Goal: Transaction & Acquisition: Purchase product/service

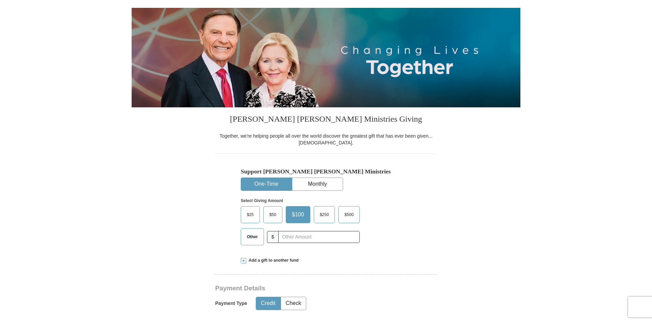
scroll to position [68, 0]
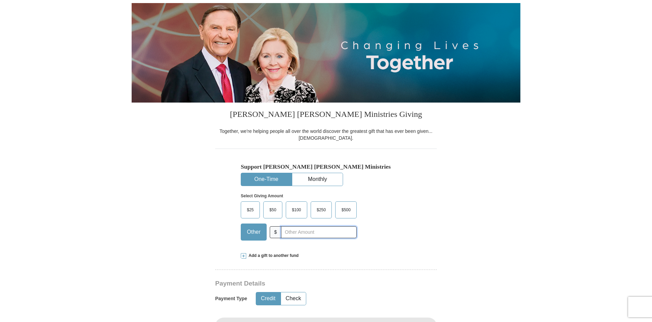
click at [285, 231] on input "text" at bounding box center [319, 233] width 76 height 12
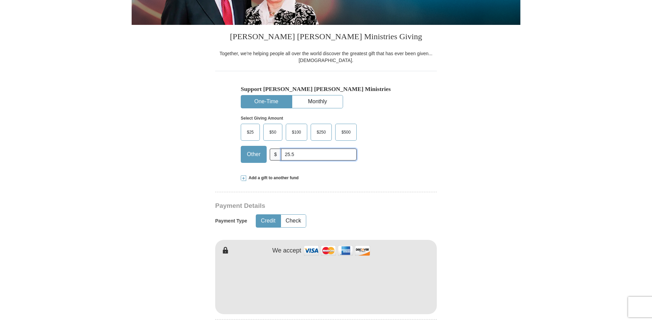
scroll to position [171, 0]
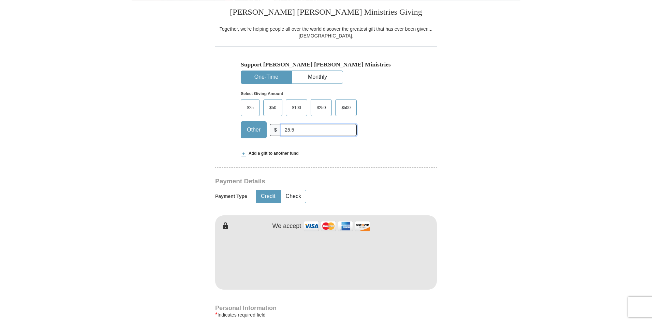
type input "25.5"
click at [295, 192] on button "Check" at bounding box center [293, 196] width 25 height 13
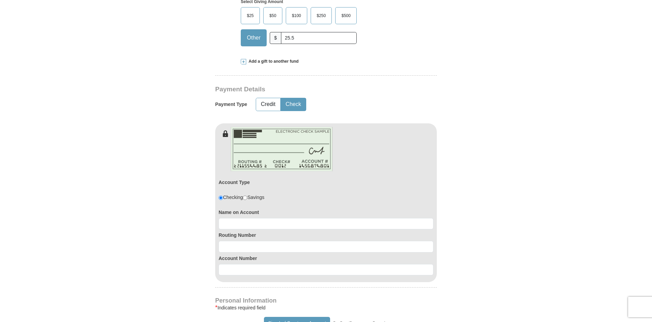
scroll to position [307, 0]
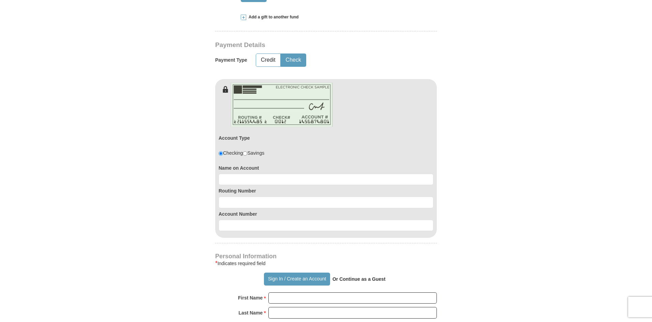
click at [253, 174] on div "Name on Account" at bounding box center [326, 173] width 215 height 23
click at [254, 179] on input at bounding box center [326, 180] width 215 height 12
click at [250, 204] on input at bounding box center [326, 203] width 215 height 12
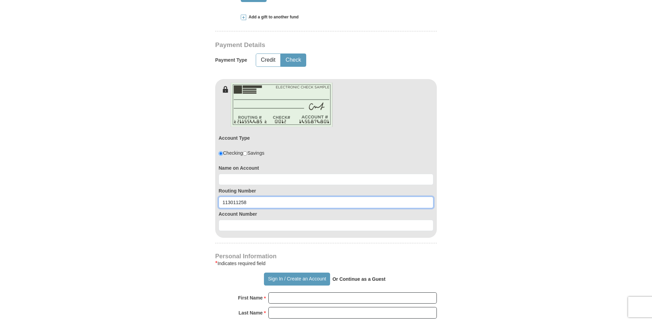
type input "113011258"
click at [241, 219] on div "Account Number" at bounding box center [326, 219] width 215 height 23
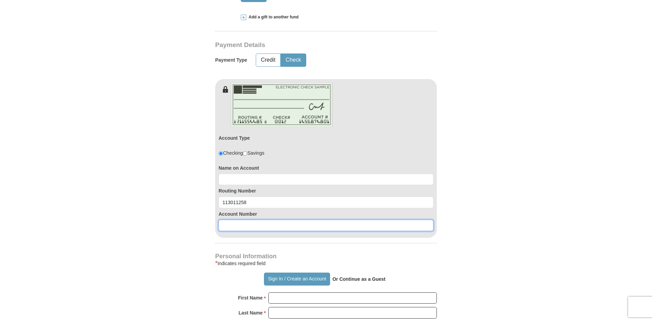
click at [240, 225] on input at bounding box center [326, 226] width 215 height 12
type input "5799221337"
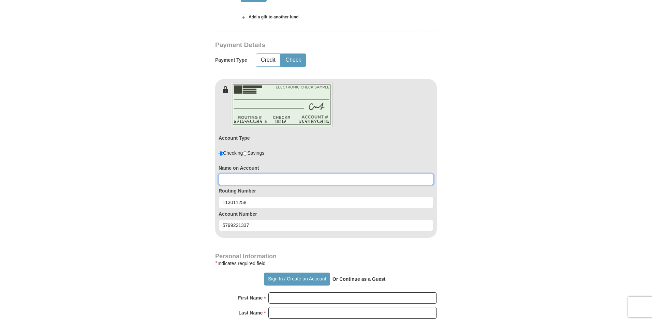
click at [247, 183] on input at bounding box center [326, 180] width 215 height 12
type input "u"
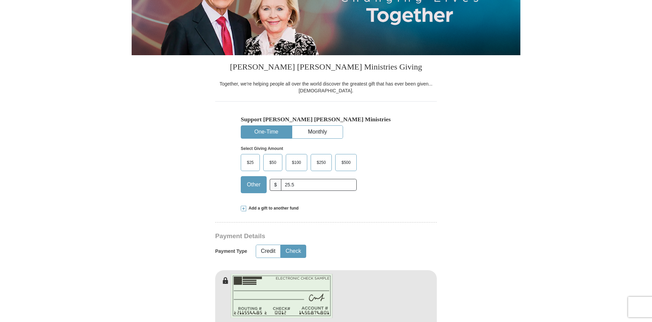
scroll to position [102, 0]
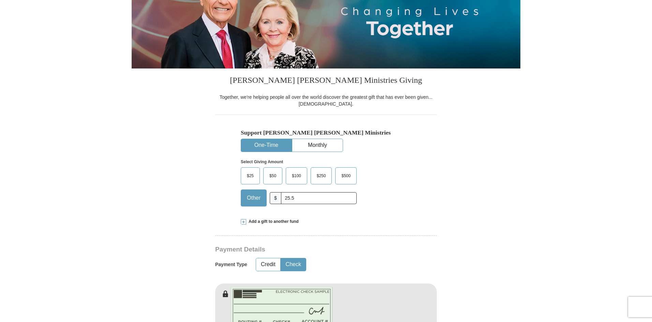
type input "Uyeme Aggreh"
click at [291, 199] on input "25.5" at bounding box center [319, 198] width 76 height 12
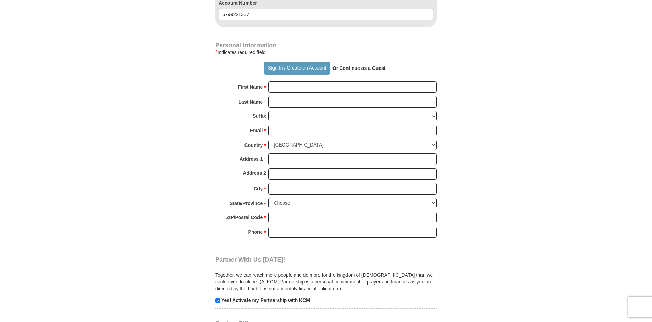
scroll to position [512, 0]
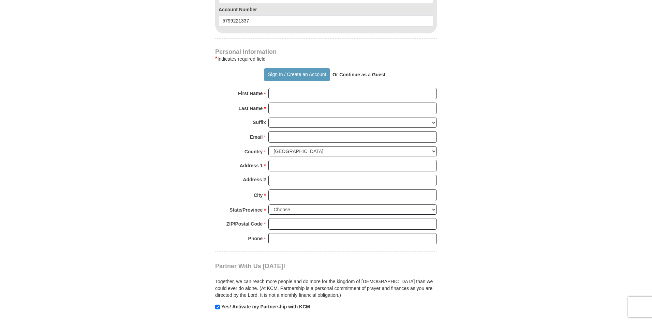
type input "25.15"
click at [291, 93] on input "First Name *" at bounding box center [352, 94] width 169 height 12
type input "Uyeme"
type input "Aggreh"
type input "[STREET_ADDRESS]"
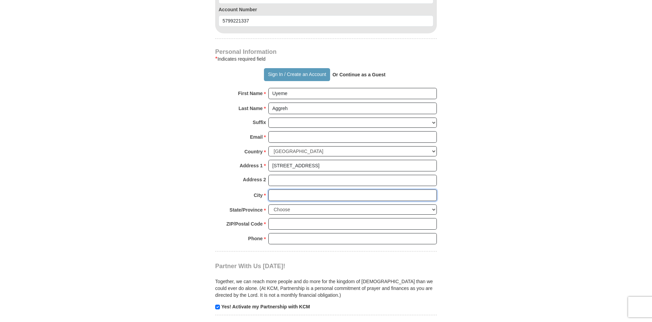
type input "Tomball"
select select "[GEOGRAPHIC_DATA]"
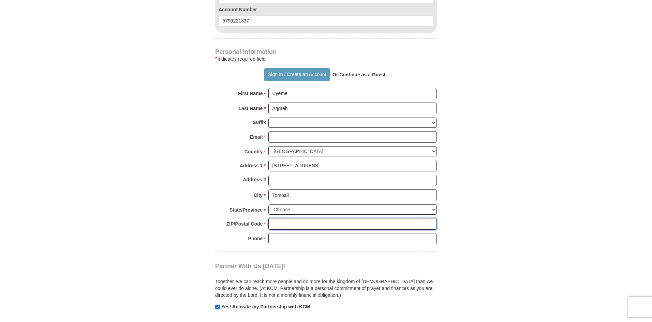
type input "77377"
type input "7149006100"
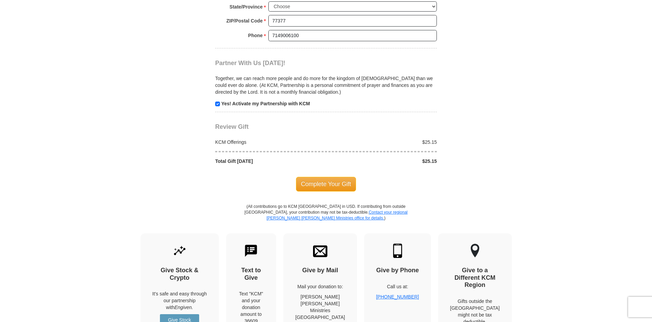
scroll to position [751, 0]
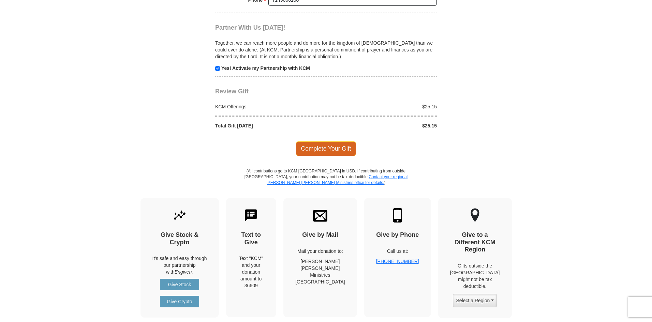
click at [317, 149] on span "Complete Your Gift" at bounding box center [326, 149] width 60 height 14
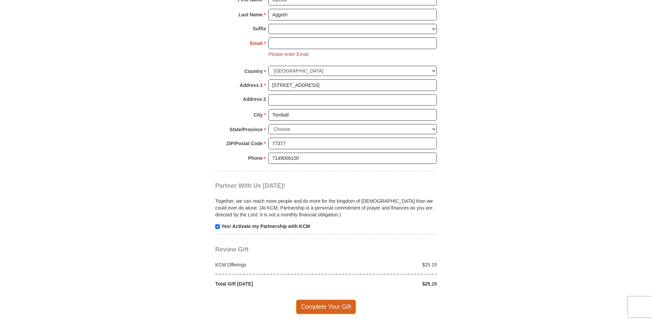
scroll to position [570, 0]
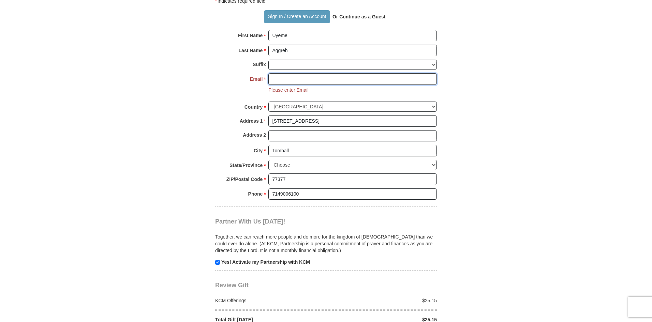
click at [282, 82] on input "Email *" at bounding box center [352, 79] width 169 height 12
type input "[EMAIL_ADDRESS][DOMAIN_NAME]"
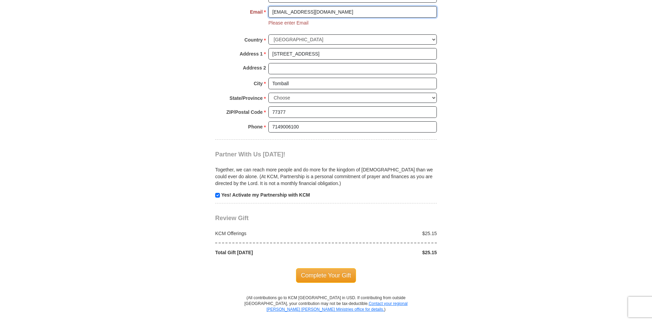
scroll to position [809, 0]
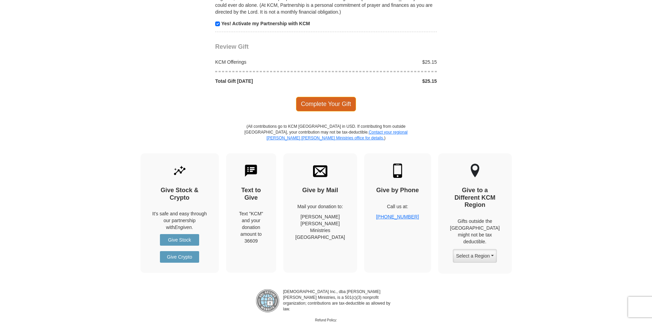
click at [330, 105] on span "Complete Your Gift" at bounding box center [326, 104] width 60 height 14
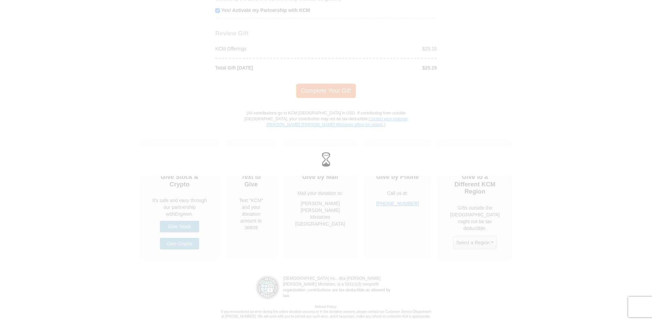
scroll to position [795, 0]
